Goal: Task Accomplishment & Management: Manage account settings

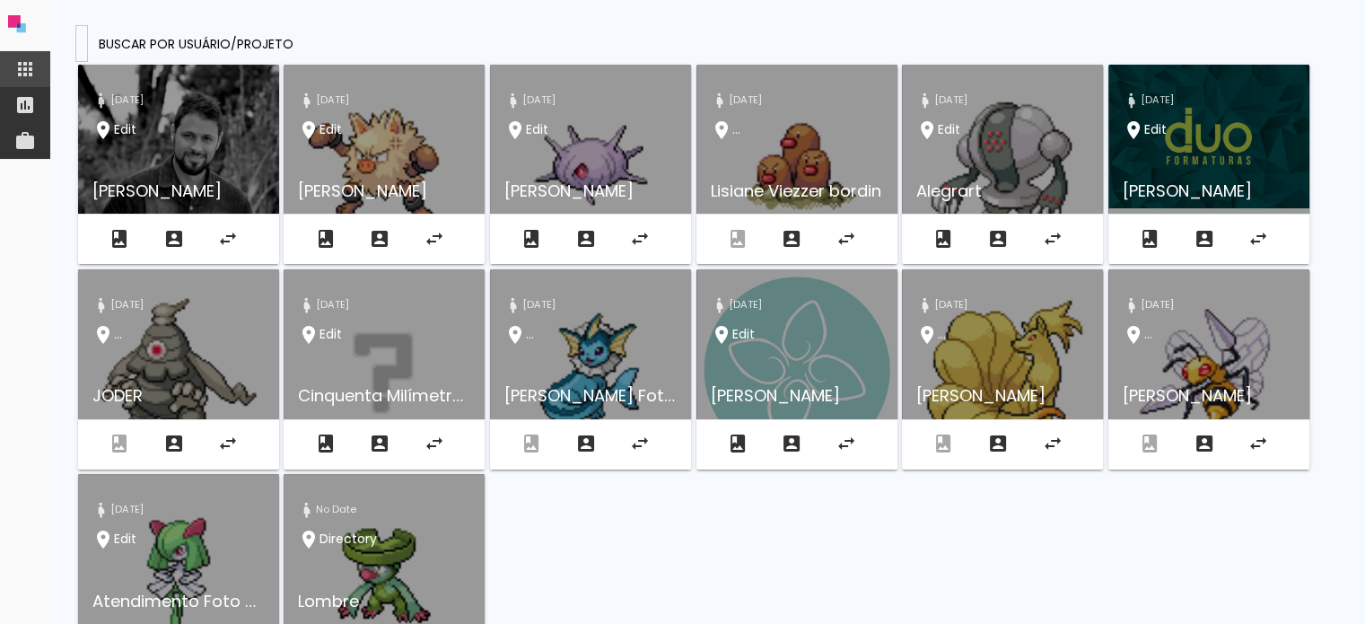
click at [82, 39] on input at bounding box center [82, 42] width 0 height 19
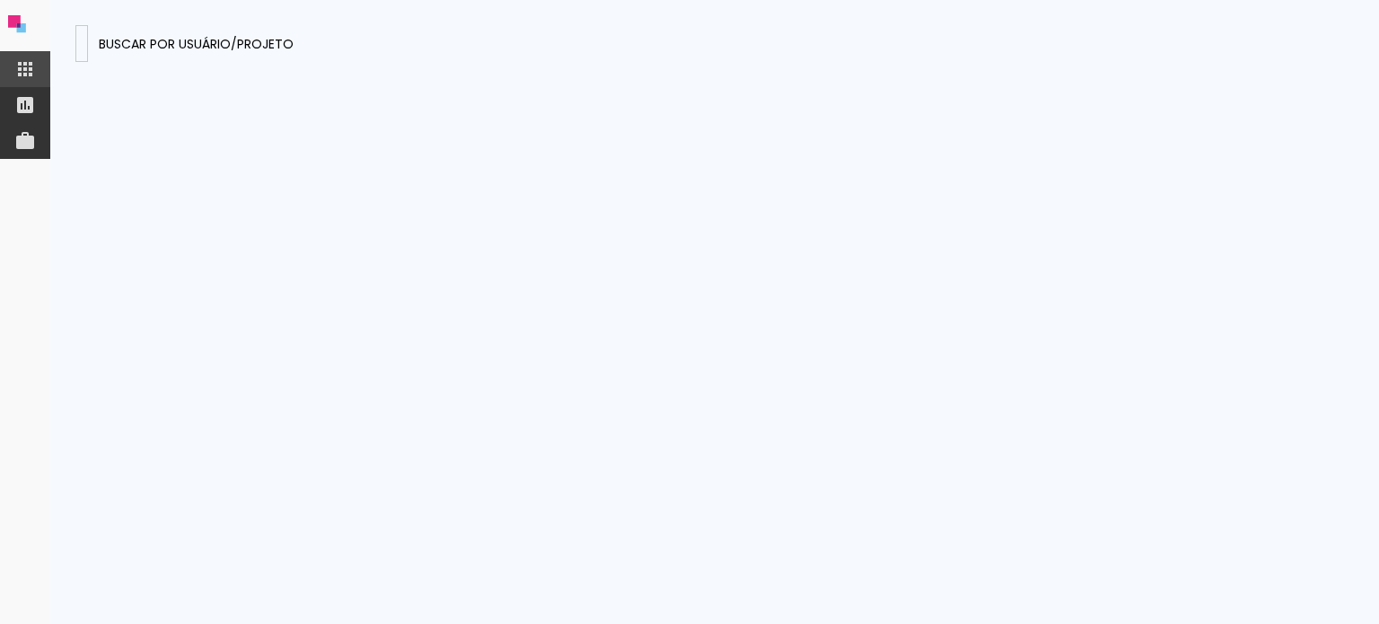
click at [82, 49] on input at bounding box center [82, 42] width 0 height 19
paste input "[EMAIL_ADDRESS][DOMAIN_NAME]"
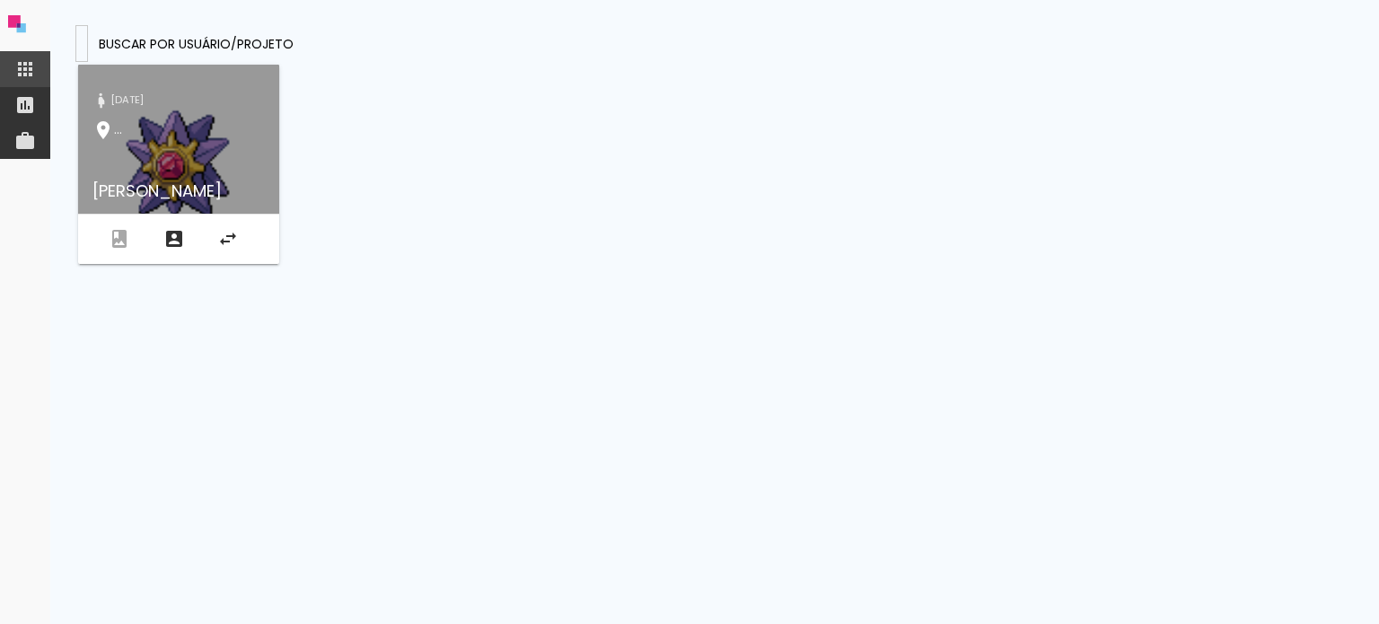
type input "[EMAIL_ADDRESS][DOMAIN_NAME]"
type paper-input "[EMAIL_ADDRESS][DOMAIN_NAME]"
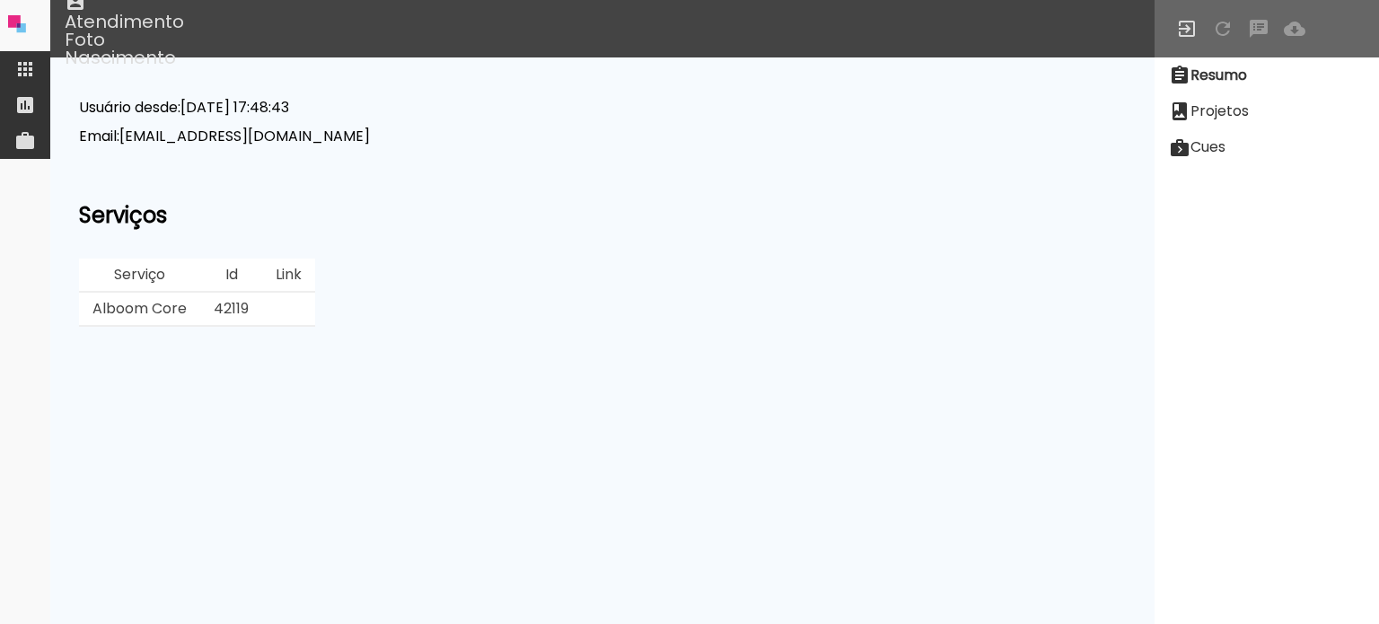
click at [0, 0] on slot "Projetos" at bounding box center [0, 0] width 0 height 0
click at [1238, 110] on paper-item "Projetos" at bounding box center [1266, 111] width 224 height 36
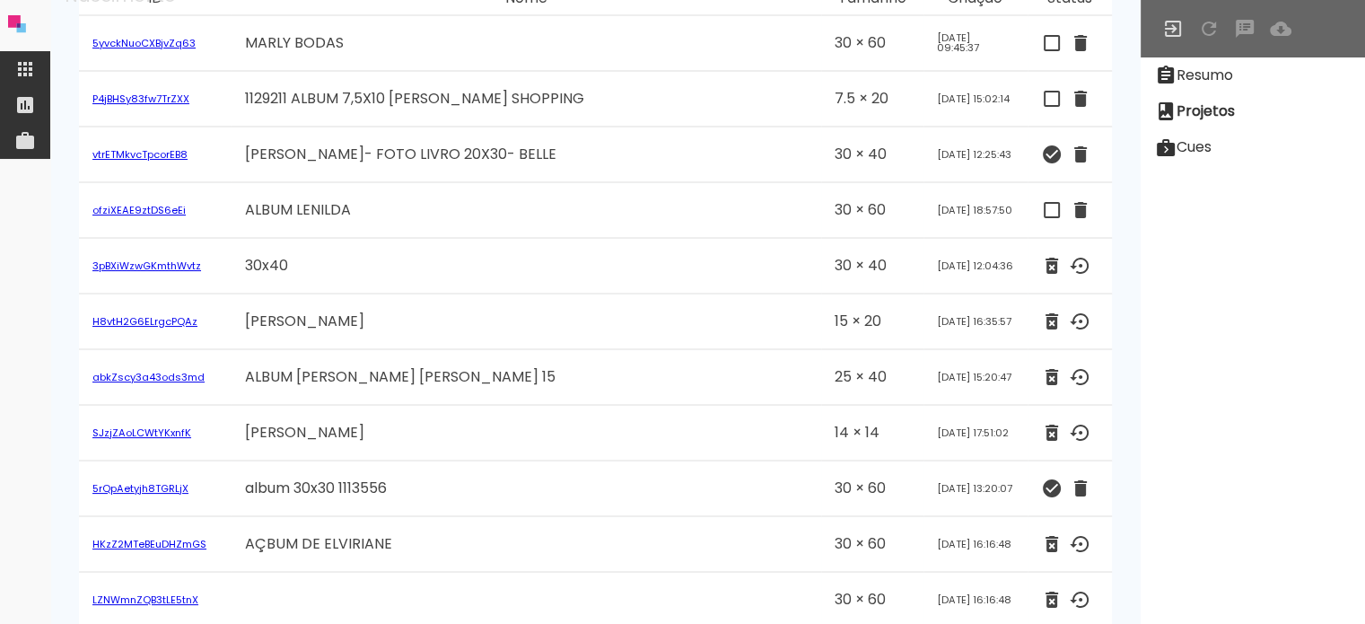
scroll to position [180, 0]
click at [143, 265] on link "3pBXiWzwGKmthWvtz" at bounding box center [146, 265] width 109 height 14
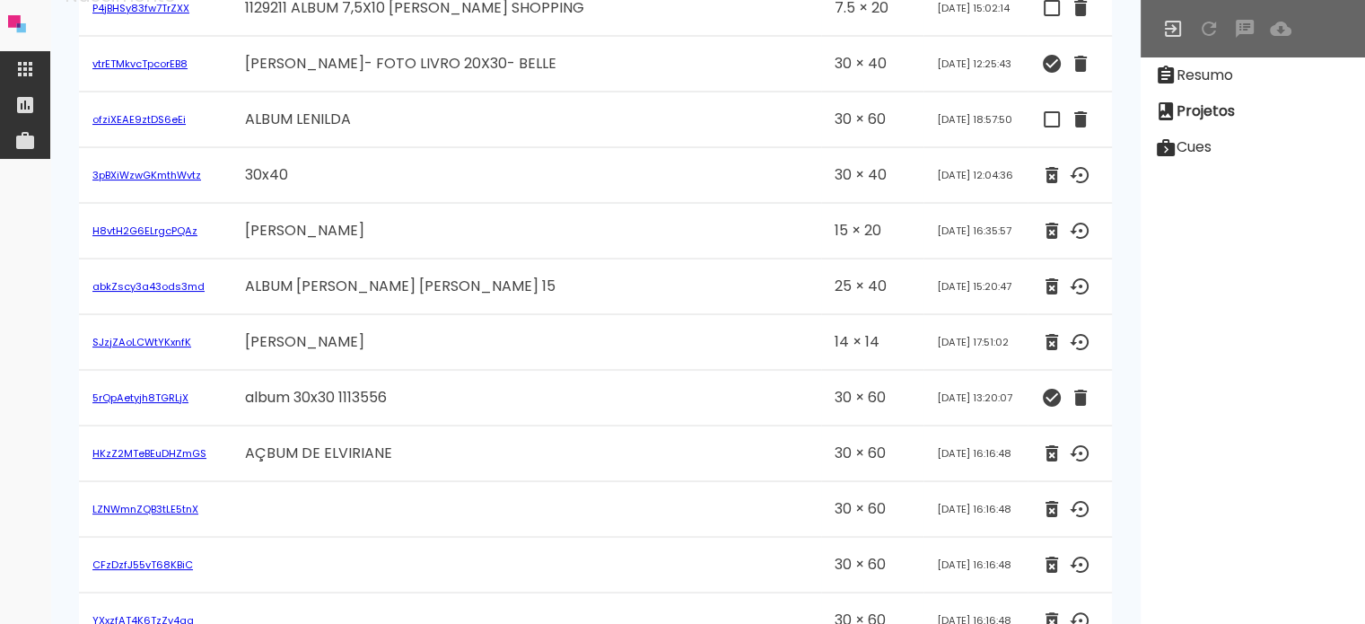
scroll to position [359, 0]
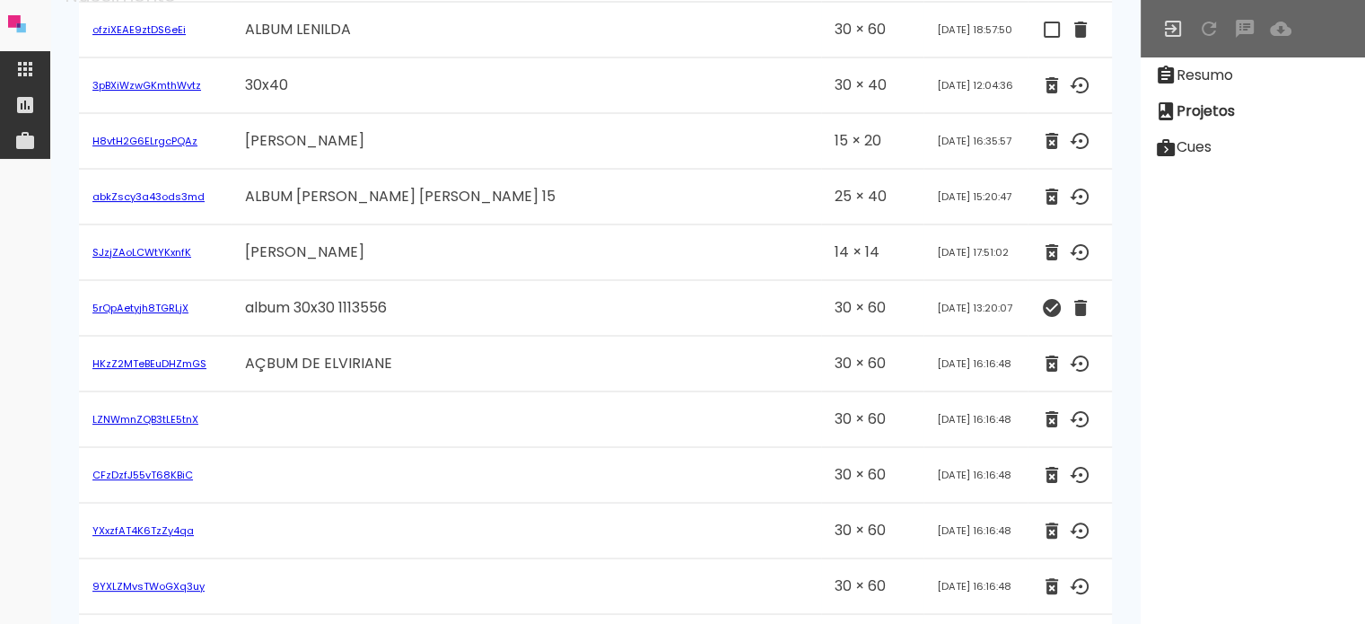
click at [148, 364] on link "HKzZ2MTeBEuDHZmGS" at bounding box center [149, 363] width 114 height 14
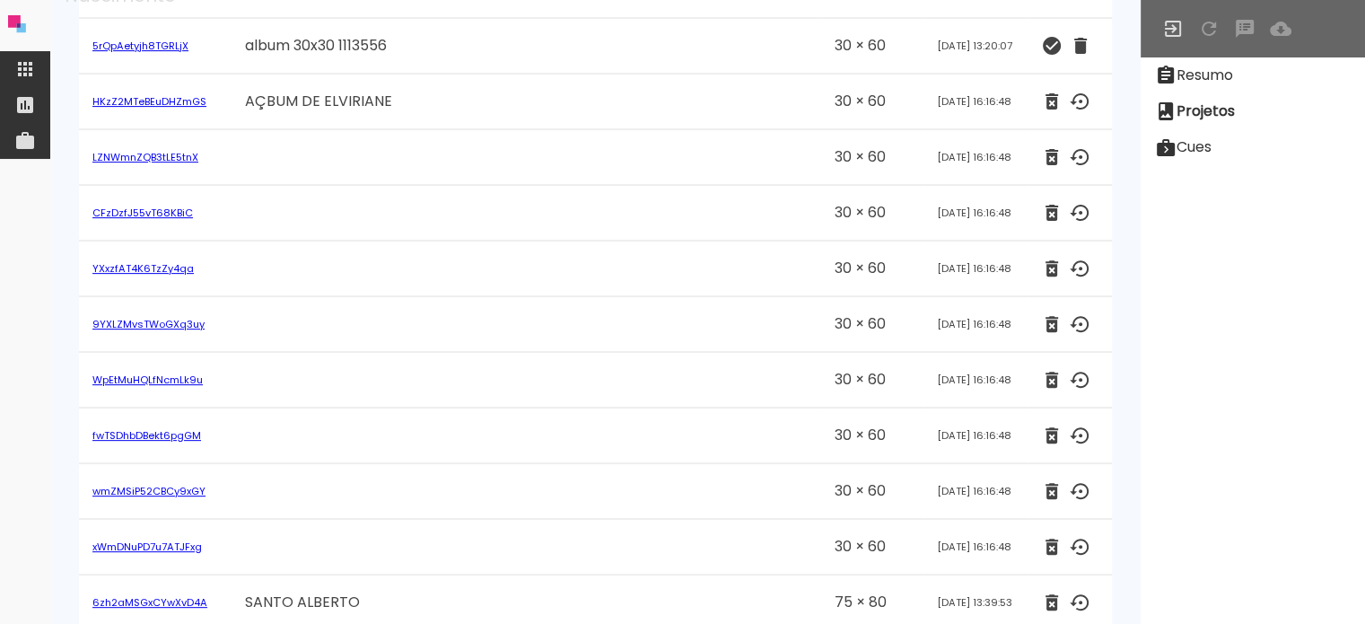
scroll to position [449, 0]
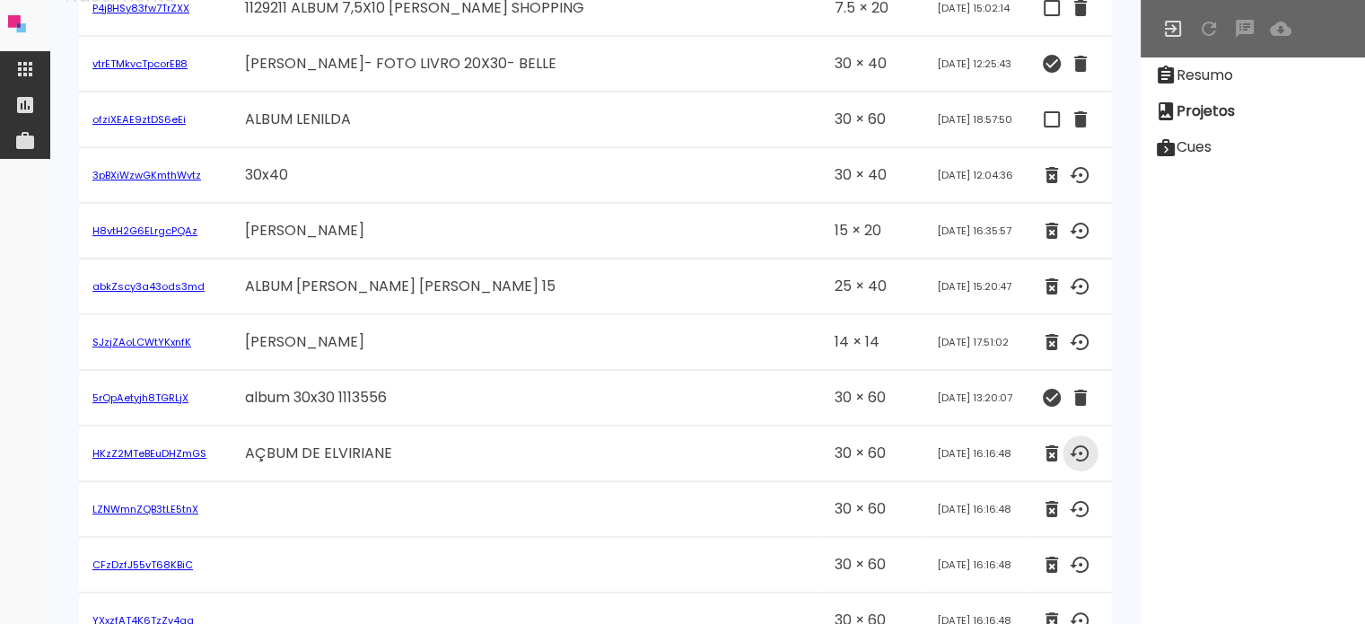
scroll to position [180, 0]
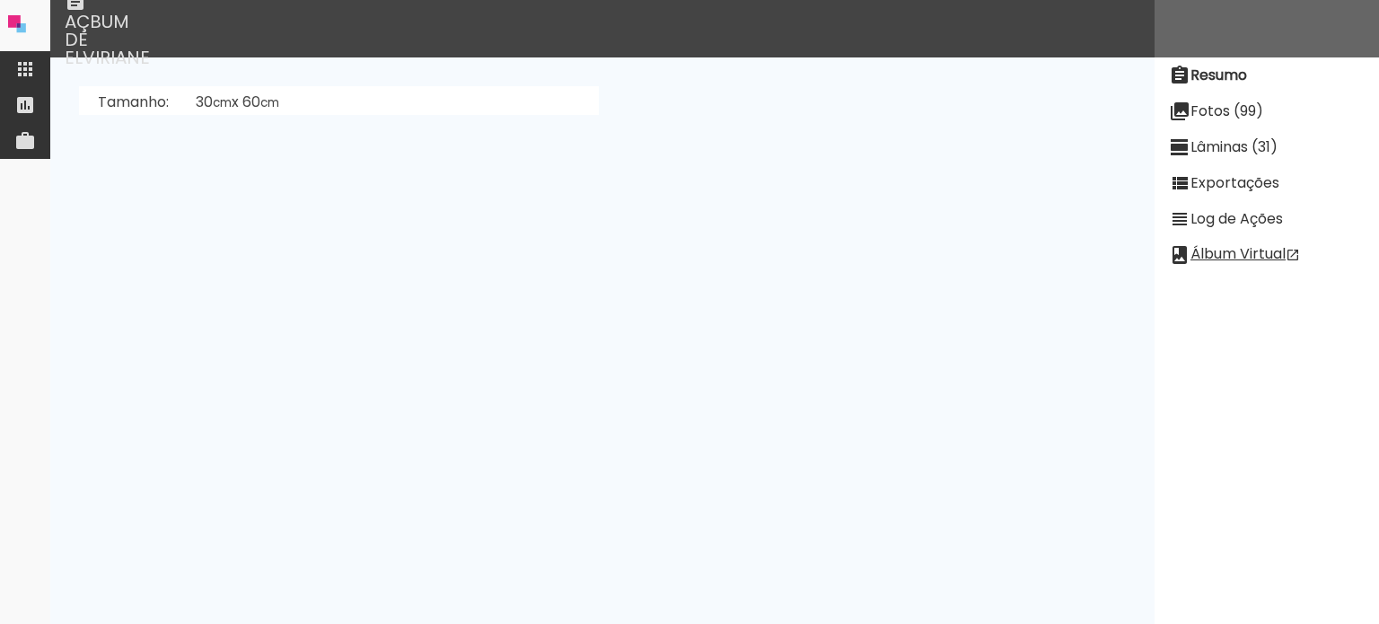
drag, startPoint x: 95, startPoint y: 18, endPoint x: 201, endPoint y: 35, distance: 107.3
click at [201, 35] on div "AÇBUM DE ELVIRIANE" at bounding box center [739, 28] width 1379 height 57
click at [277, 39] on div "AÇBUM DE ELVIRIANE" at bounding box center [739, 28] width 1379 height 57
drag, startPoint x: 280, startPoint y: 31, endPoint x: 119, endPoint y: 23, distance: 160.8
click at [119, 23] on div "AÇBUM DE ELVIRIANE" at bounding box center [739, 28] width 1379 height 57
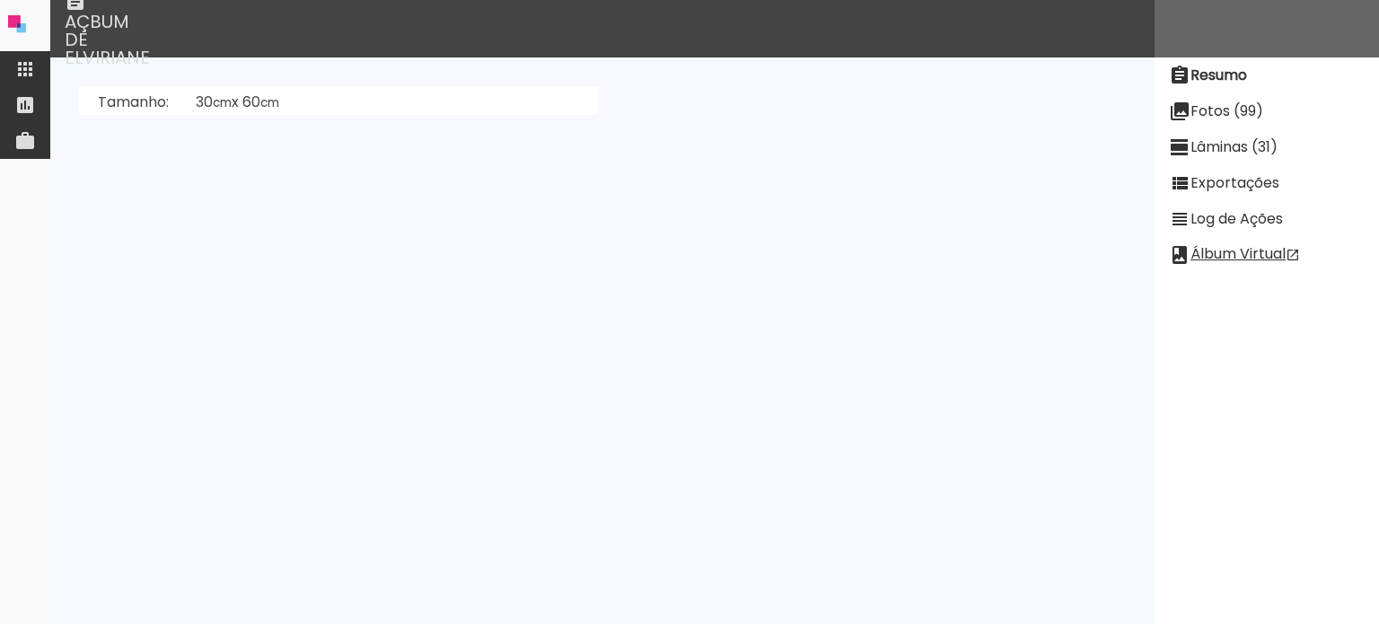
click at [494, 53] on div "AÇBUM DE ELVIRIANE" at bounding box center [739, 28] width 1379 height 57
